Goal: Task Accomplishment & Management: Complete application form

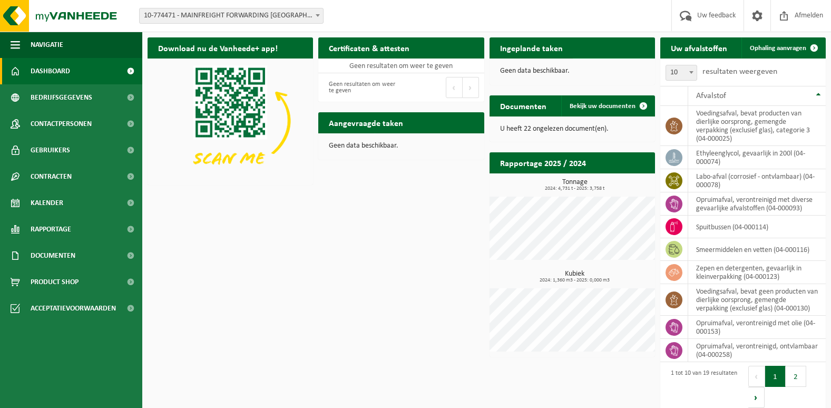
click at [643, 58] on span at bounding box center [643, 68] width 21 height 21
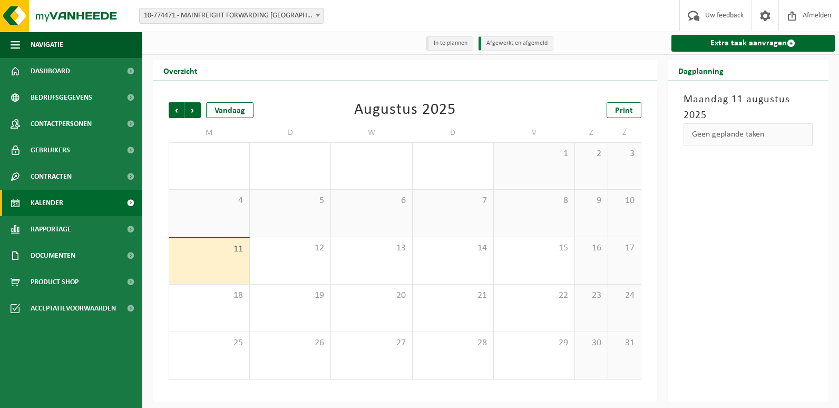
click at [196, 258] on div "11" at bounding box center [209, 261] width 80 height 46
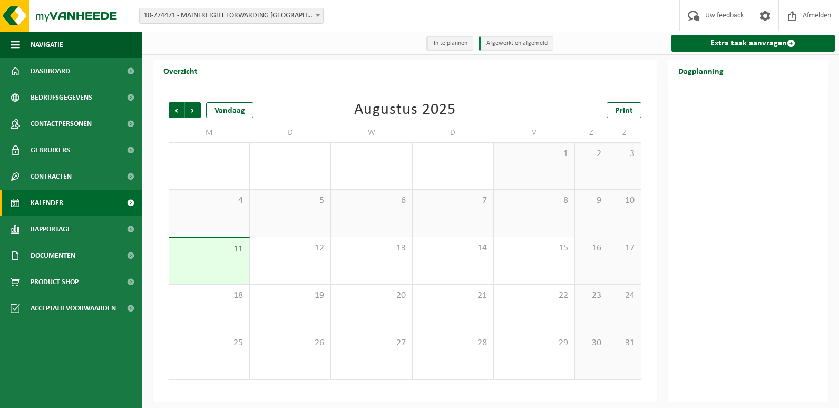
click at [788, 290] on div at bounding box center [748, 241] width 161 height 320
click at [52, 68] on span "Dashboard" at bounding box center [51, 71] width 40 height 26
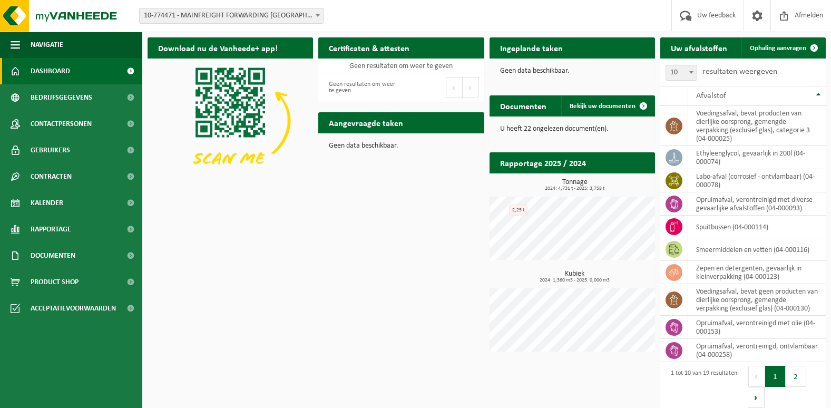
click at [554, 130] on p "U heeft 22 ongelezen document(en)." at bounding box center [572, 128] width 144 height 7
click at [642, 106] on span at bounding box center [643, 105] width 21 height 21
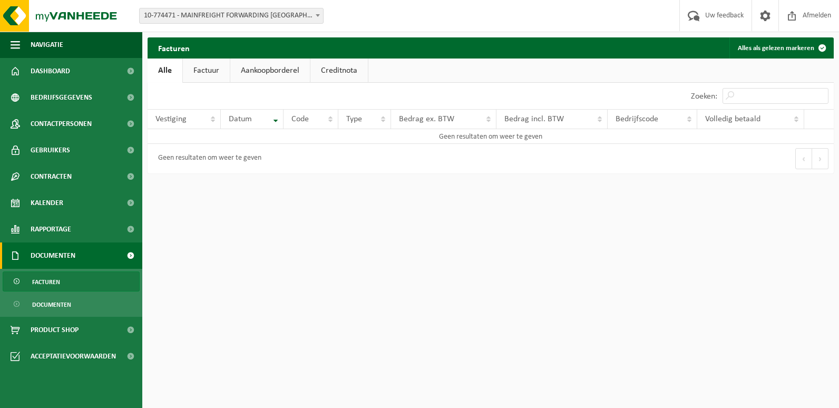
click at [205, 74] on link "Factuur" at bounding box center [206, 70] width 47 height 24
click at [256, 73] on link "Aankoopborderel" at bounding box center [271, 70] width 80 height 24
click at [256, 73] on link "Aankoopborderel" at bounding box center [272, 70] width 85 height 24
click at [335, 68] on link "Creditnota" at bounding box center [343, 70] width 57 height 24
click at [53, 67] on span "Dashboard" at bounding box center [51, 71] width 40 height 26
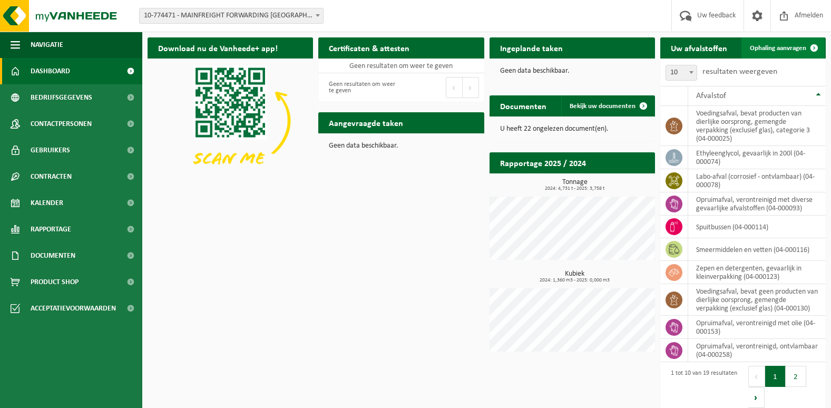
click at [813, 48] on span at bounding box center [814, 47] width 21 height 21
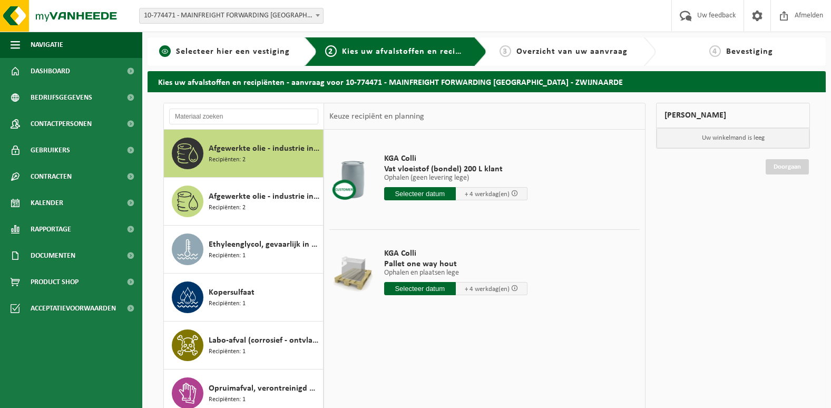
click at [165, 52] on span "1" at bounding box center [165, 51] width 12 height 12
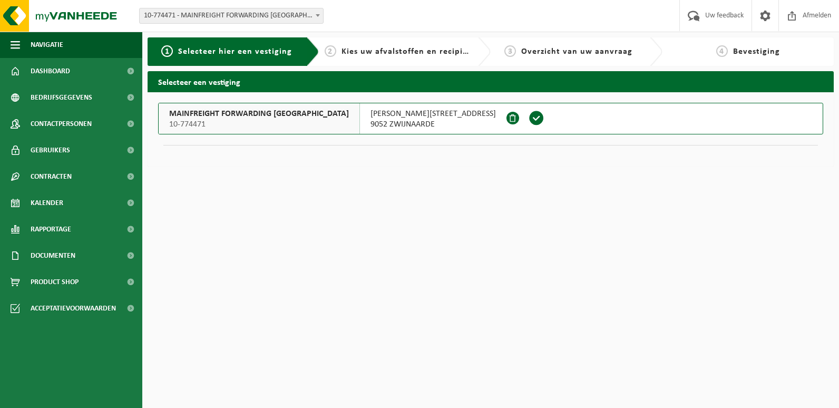
click at [398, 55] on span "Kies uw afvalstoffen en recipiënten" at bounding box center [413, 51] width 145 height 8
click at [43, 225] on span "Rapportage" at bounding box center [51, 229] width 41 height 26
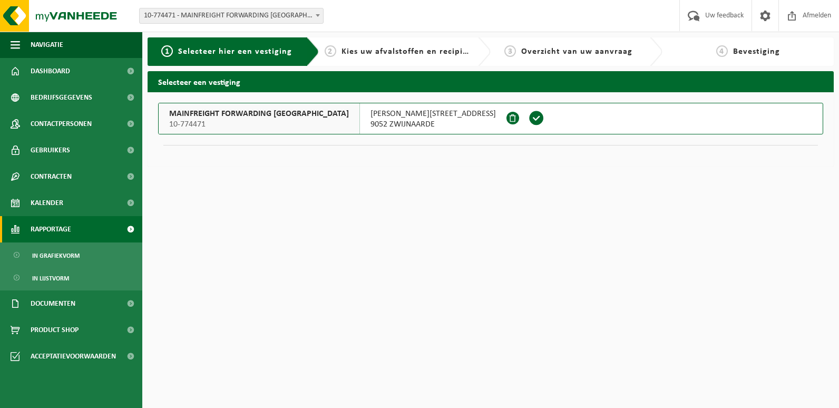
click at [43, 225] on span "Rapportage" at bounding box center [51, 229] width 41 height 26
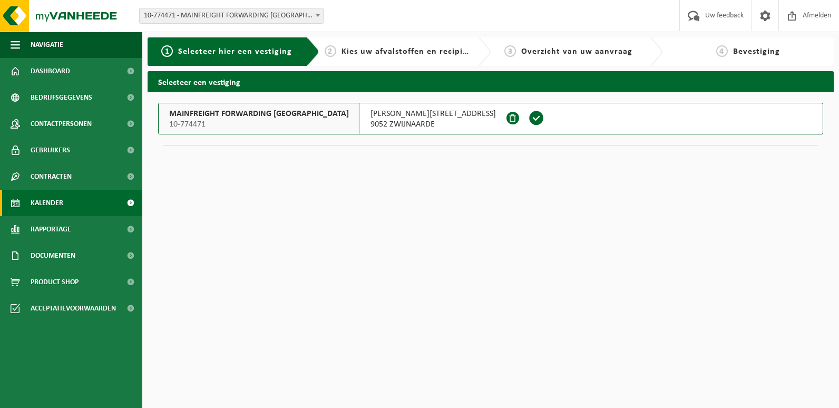
click at [46, 205] on span "Kalender" at bounding box center [47, 203] width 33 height 26
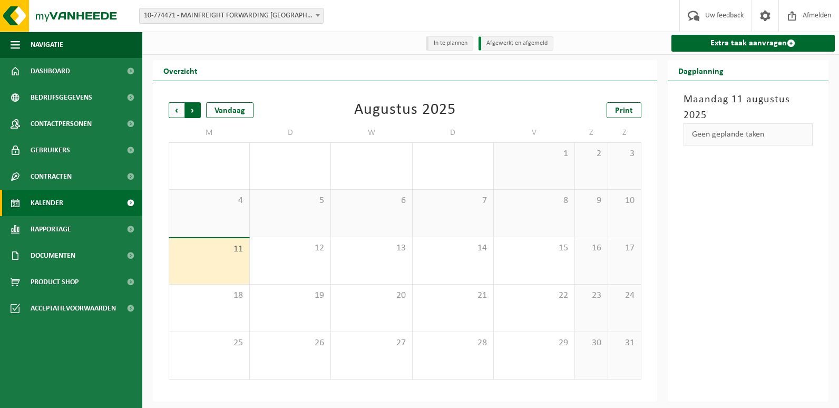
click at [175, 110] on span "Vorige" at bounding box center [177, 110] width 16 height 16
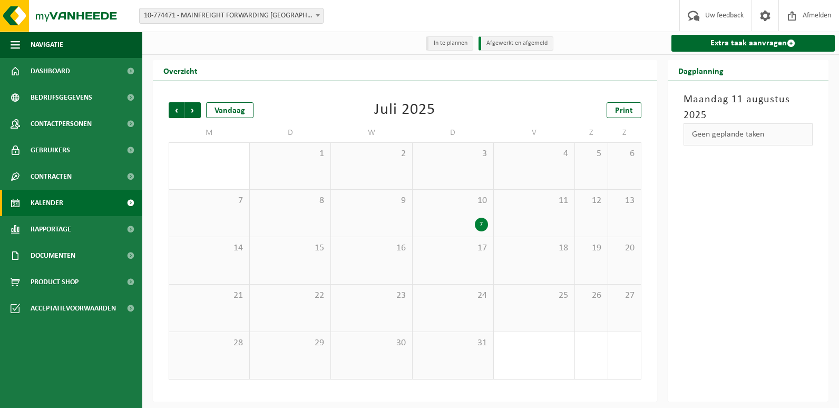
click at [483, 226] on div "7" at bounding box center [481, 225] width 13 height 14
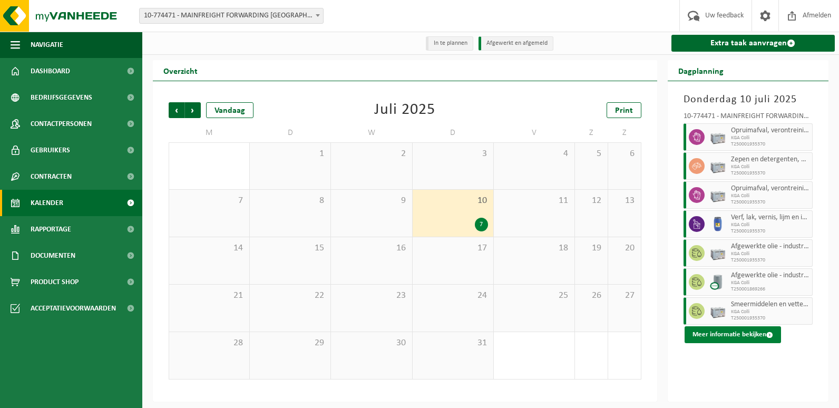
click at [770, 336] on span at bounding box center [769, 334] width 7 height 7
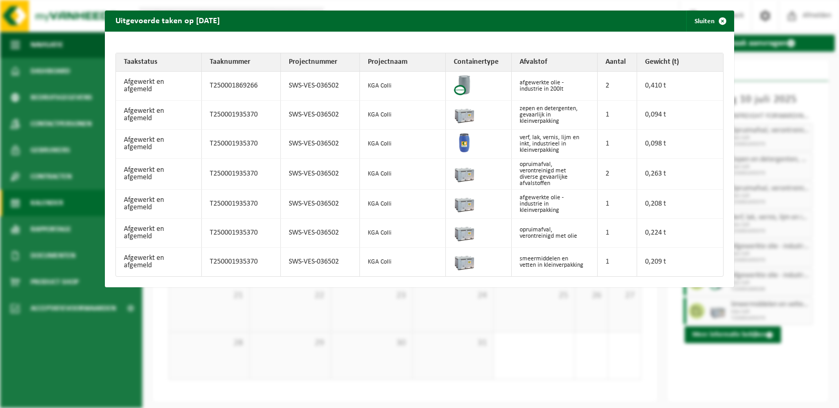
click at [640, 361] on div "Uitgevoerde taken op 2025-07-10 Sluiten Taakstatus Taaknummer Projectnummer Pro…" at bounding box center [419, 204] width 839 height 408
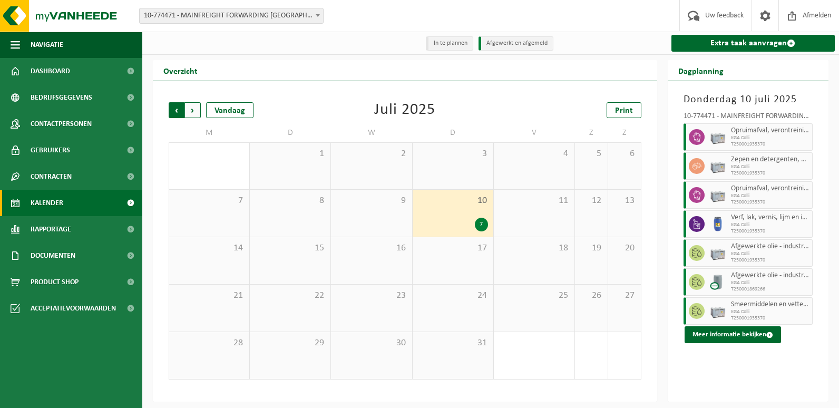
click at [191, 111] on span "Volgende" at bounding box center [193, 110] width 16 height 16
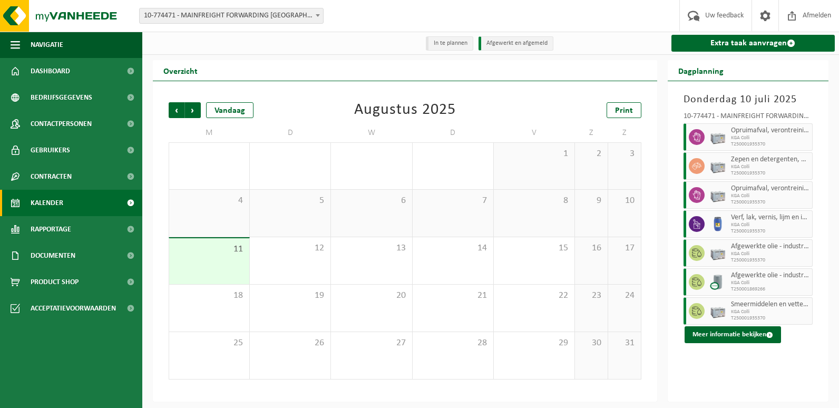
click at [511, 42] on li "Afgewerkt en afgemeld" at bounding box center [515, 43] width 75 height 14
click at [449, 44] on li "In te plannen" at bounding box center [449, 43] width 47 height 14
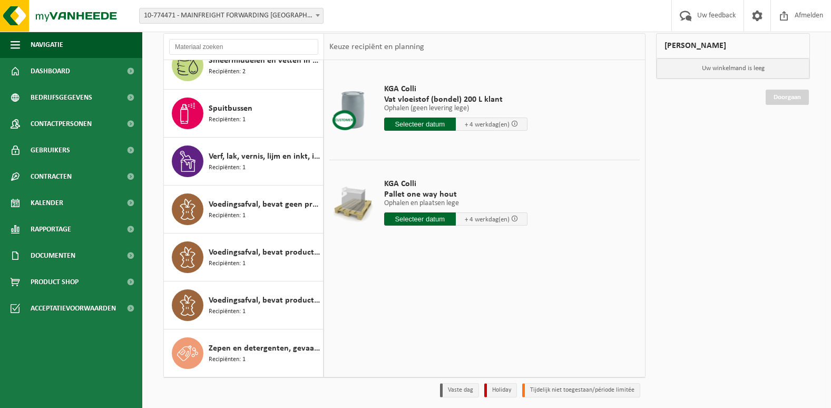
scroll to position [105, 0]
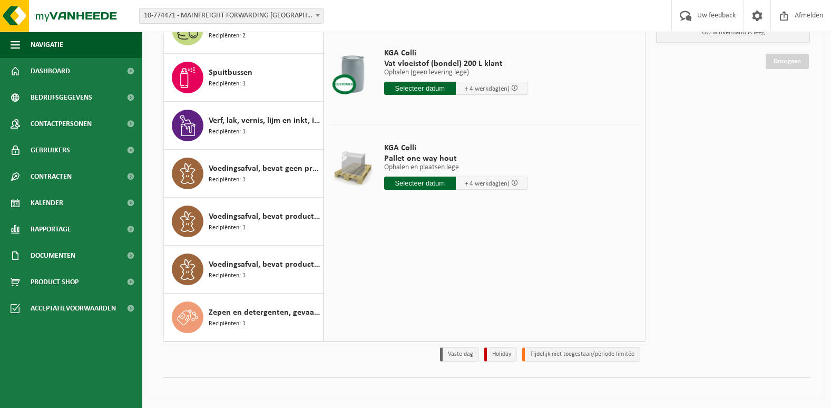
drag, startPoint x: 276, startPoint y: 270, endPoint x: 364, endPoint y: 283, distance: 88.4
click at [364, 283] on div "KGA Colli Vat vloeistof (bondel) 200 L klant Ophalen (geen levering lege) Ophal…" at bounding box center [484, 182] width 321 height 316
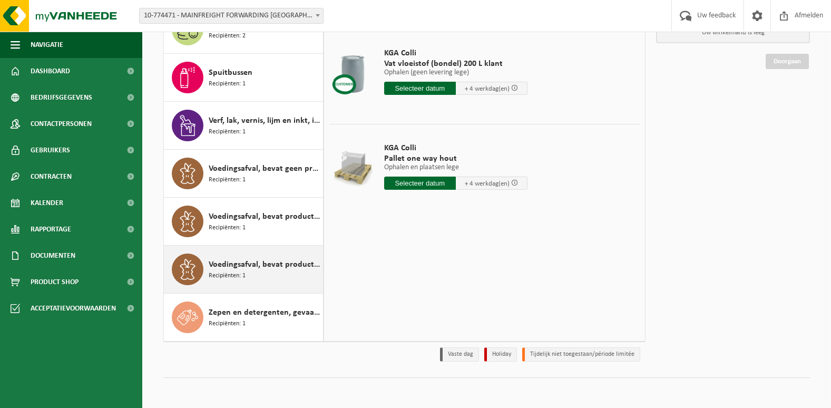
click at [259, 264] on span "Voedingsafval, bevat producten van dierlijke oorsprong, gemengde verpakking (in…" at bounding box center [265, 264] width 112 height 13
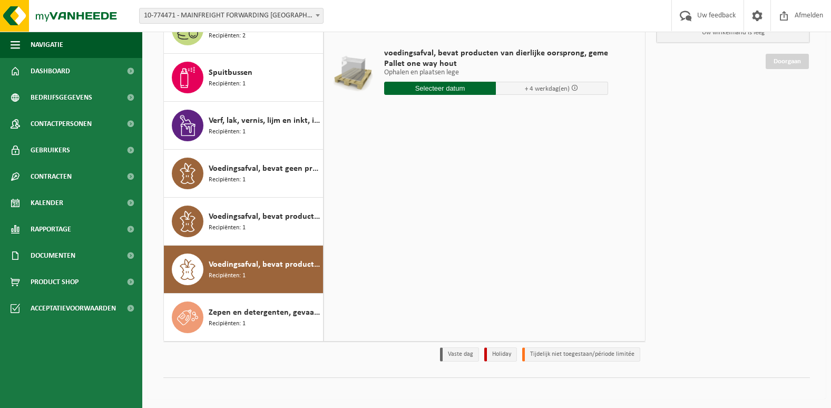
drag, startPoint x: 355, startPoint y: 280, endPoint x: 297, endPoint y: 286, distance: 58.7
click at [297, 286] on div "Voedingsafval, bevat producten van dierlijke oorsprong, gemengde verpakking (in…" at bounding box center [244, 269] width 160 height 47
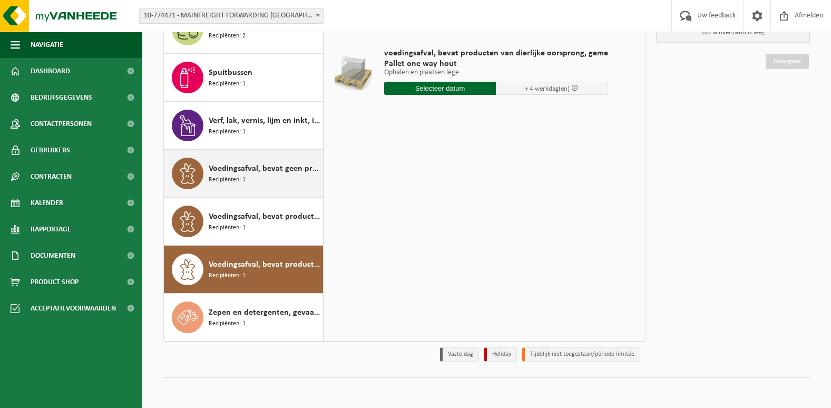
click at [243, 169] on span "Voedingsafval, bevat geen producten van dierlijke oorsprong, gemengde verpakkin…" at bounding box center [265, 168] width 112 height 13
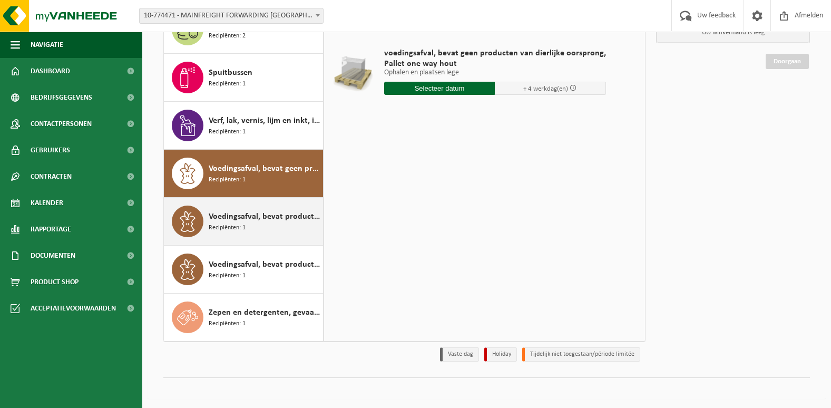
click at [241, 228] on span "Recipiënten: 1" at bounding box center [227, 228] width 37 height 10
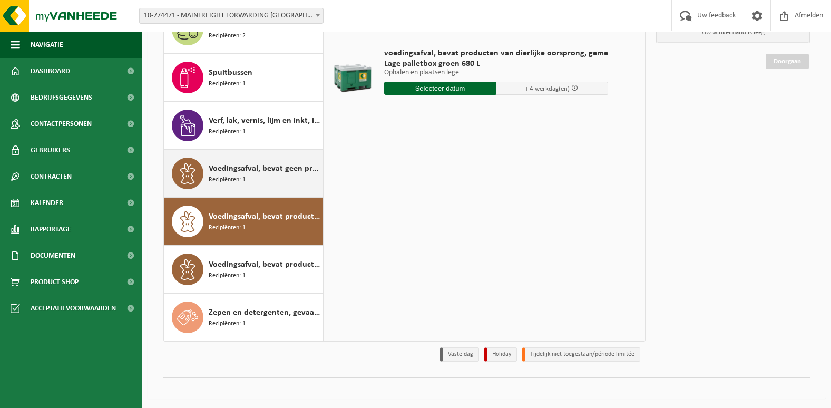
click at [236, 173] on span "Voedingsafval, bevat geen producten van dierlijke oorsprong, gemengde verpakkin…" at bounding box center [265, 168] width 112 height 13
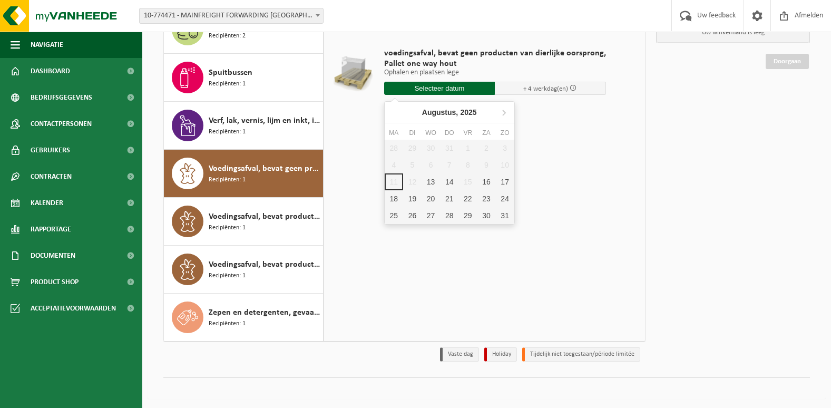
click at [436, 87] on input "text" at bounding box center [439, 88] width 111 height 13
click at [431, 183] on div "13" at bounding box center [431, 181] width 18 height 17
type input "Van 2025-08-13"
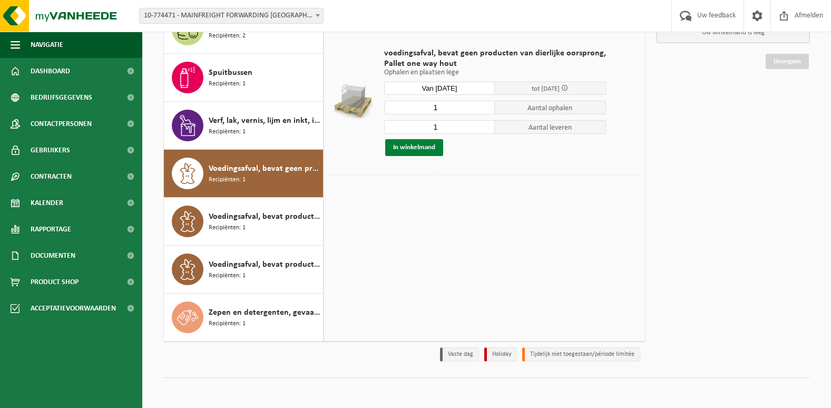
click at [422, 149] on button "In winkelmand" at bounding box center [414, 147] width 58 height 17
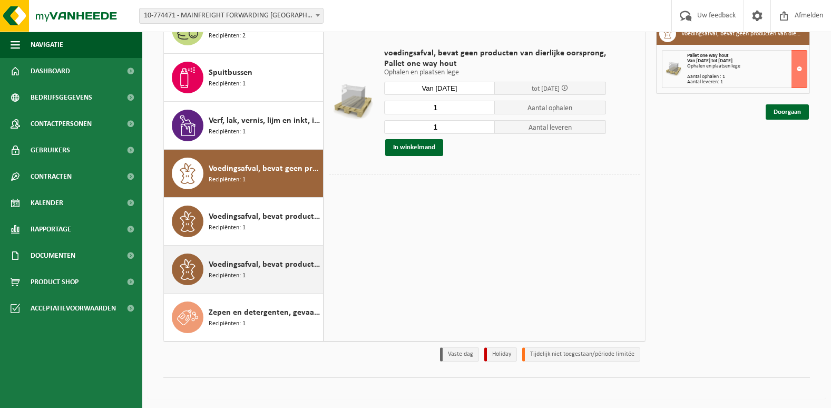
click at [233, 272] on span "Recipiënten: 1" at bounding box center [227, 276] width 37 height 10
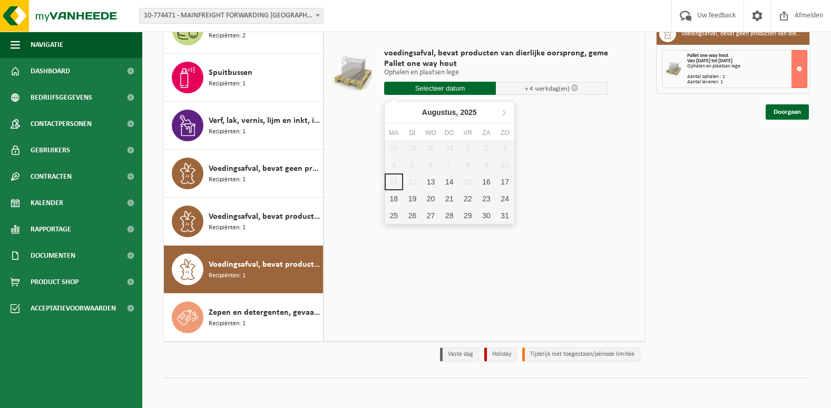
click at [444, 86] on input "text" at bounding box center [440, 88] width 112 height 13
click at [430, 179] on div "13" at bounding box center [431, 181] width 18 height 17
type input "Van 2025-08-13"
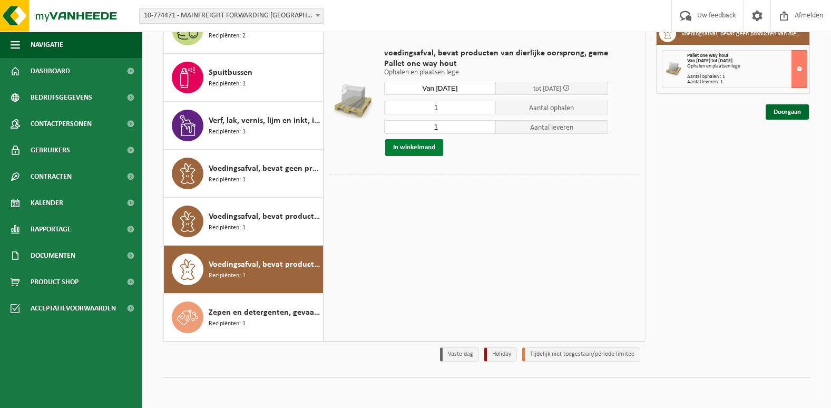
click at [410, 145] on button "In winkelmand" at bounding box center [414, 147] width 58 height 17
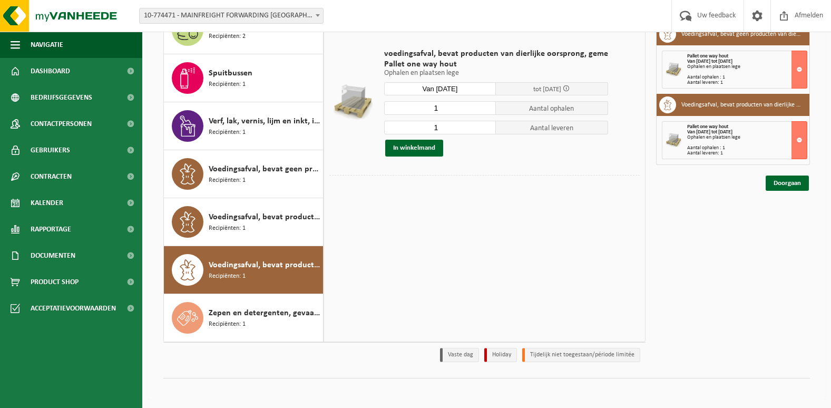
scroll to position [0, 0]
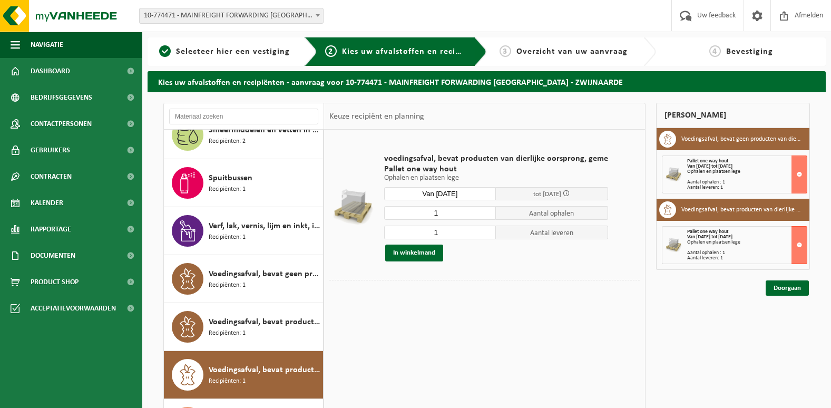
click at [506, 52] on span "3" at bounding box center [506, 51] width 12 height 12
click at [588, 202] on div "voedingsafval, bevat producten van dierlijke oorsprong, geme Pallet one way hou…" at bounding box center [496, 207] width 234 height 129
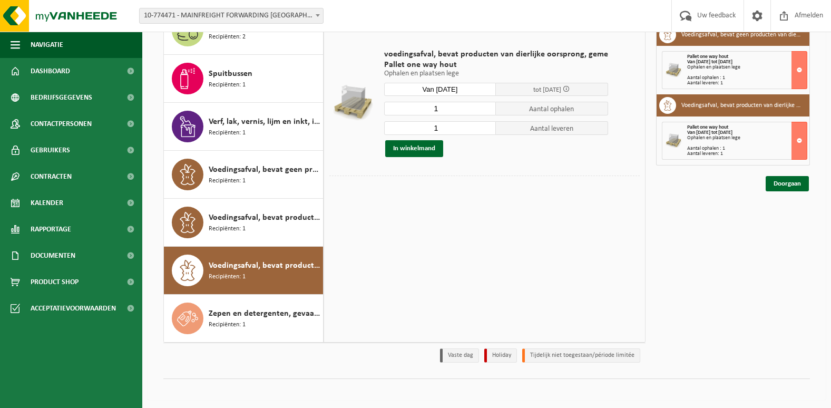
scroll to position [107, 0]
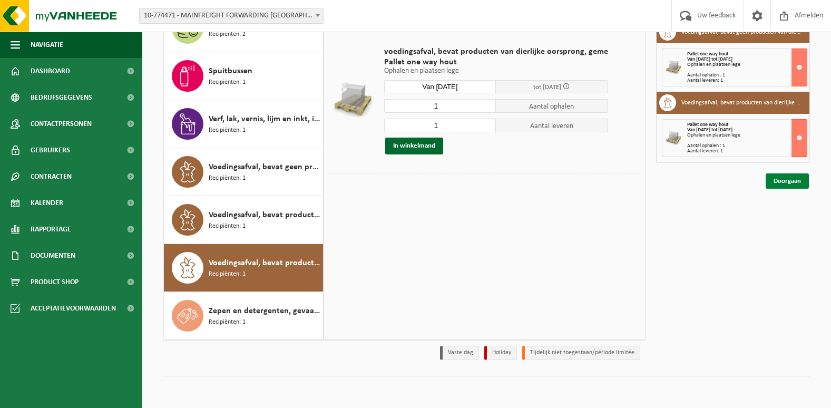
click at [782, 183] on link "Doorgaan" at bounding box center [787, 180] width 43 height 15
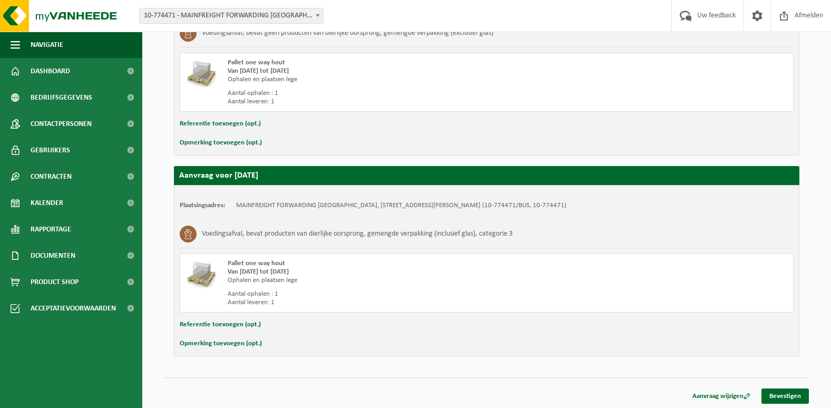
scroll to position [248, 0]
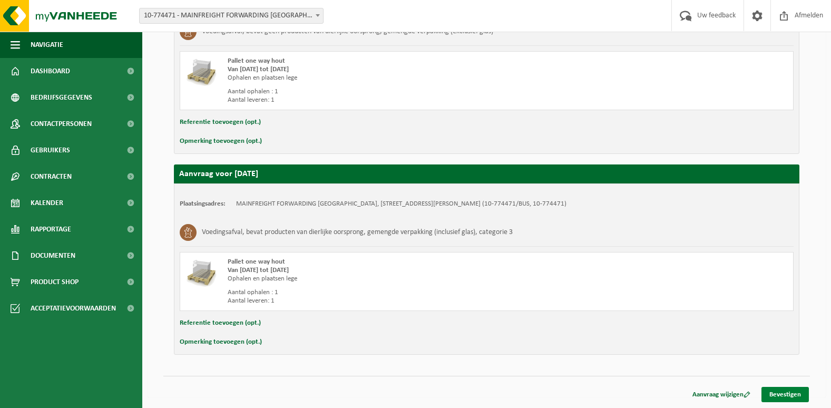
click at [779, 393] on link "Bevestigen" at bounding box center [784, 394] width 47 height 15
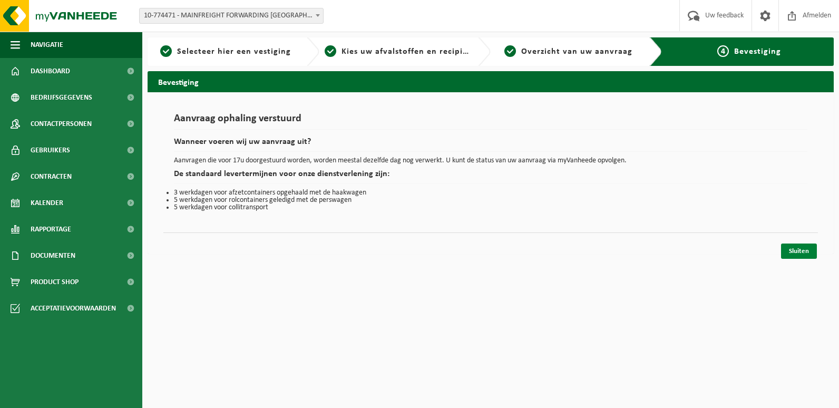
click at [797, 251] on link "Sluiten" at bounding box center [799, 250] width 36 height 15
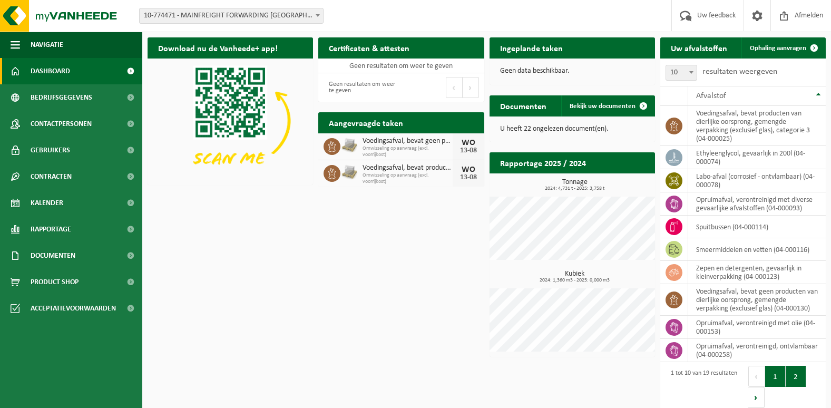
click at [792, 377] on button "2" at bounding box center [796, 376] width 21 height 21
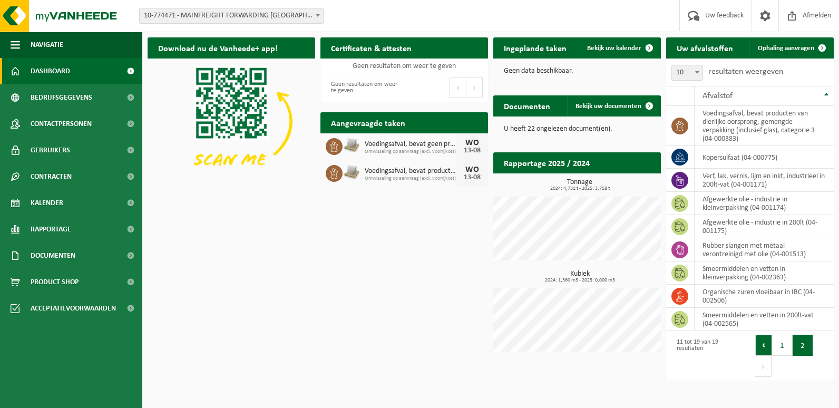
click at [761, 347] on button "Vorige" at bounding box center [763, 345] width 17 height 21
